Goal: Task Accomplishment & Management: Manage account settings

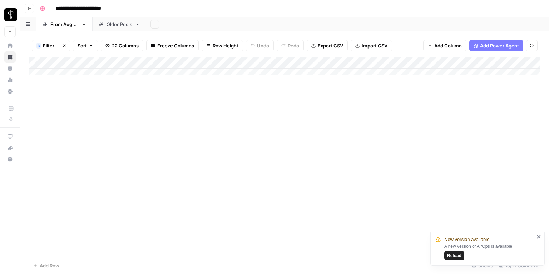
click at [450, 256] on span "Reload" at bounding box center [454, 256] width 14 height 6
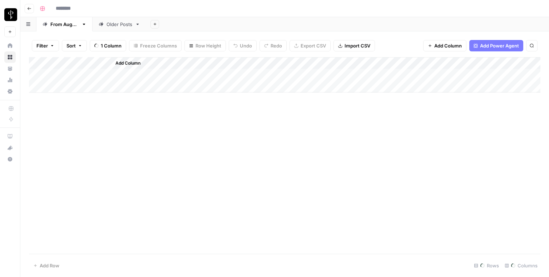
type input "**********"
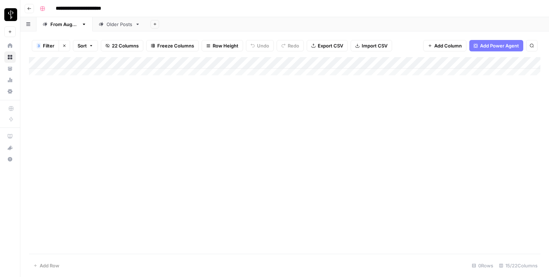
click at [86, 178] on div "Add Column" at bounding box center [284, 155] width 511 height 197
